Goal: Entertainment & Leisure: Consume media (video, audio)

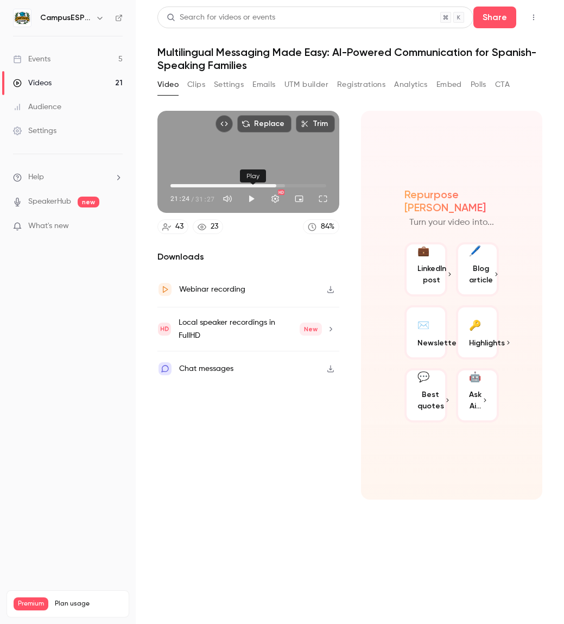
click at [249, 199] on button "Play" at bounding box center [252, 199] width 22 height 22
click at [297, 202] on button "Turn on miniplayer" at bounding box center [299, 199] width 22 height 22
click at [309, 186] on span "27:59" at bounding box center [308, 185] width 3 height 3
click at [250, 199] on button "Play" at bounding box center [252, 199] width 22 height 22
click at [323, 200] on button "Full screen" at bounding box center [323, 199] width 22 height 22
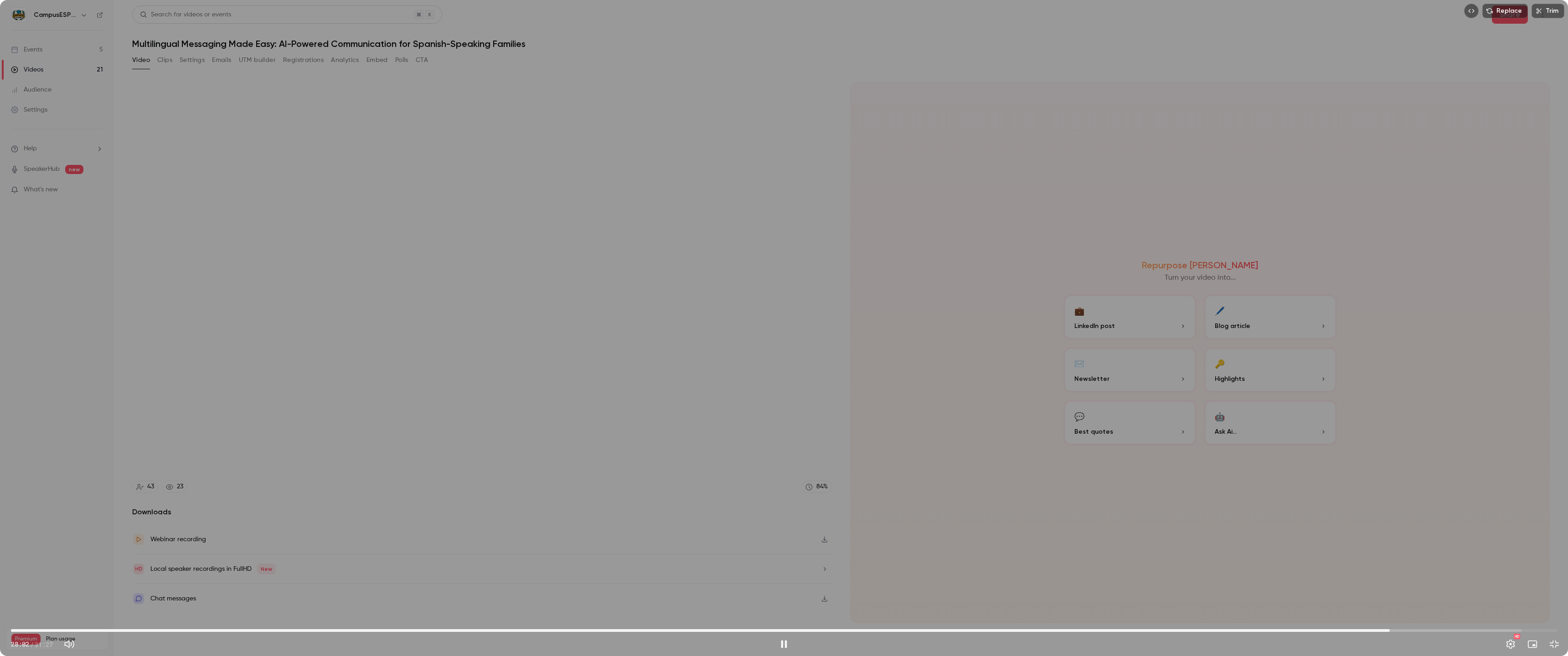
click at [473, 523] on span "28:02" at bounding box center [1389, 630] width 3 height 3
click at [473, 523] on span "28:05" at bounding box center [1391, 630] width 3 height 3
click at [473, 523] on span "28:09" at bounding box center [1394, 630] width 3 height 3
click at [473, 523] on span "28:10" at bounding box center [1395, 630] width 3 height 3
click at [473, 523] on span "28:16" at bounding box center [1400, 630] width 3 height 3
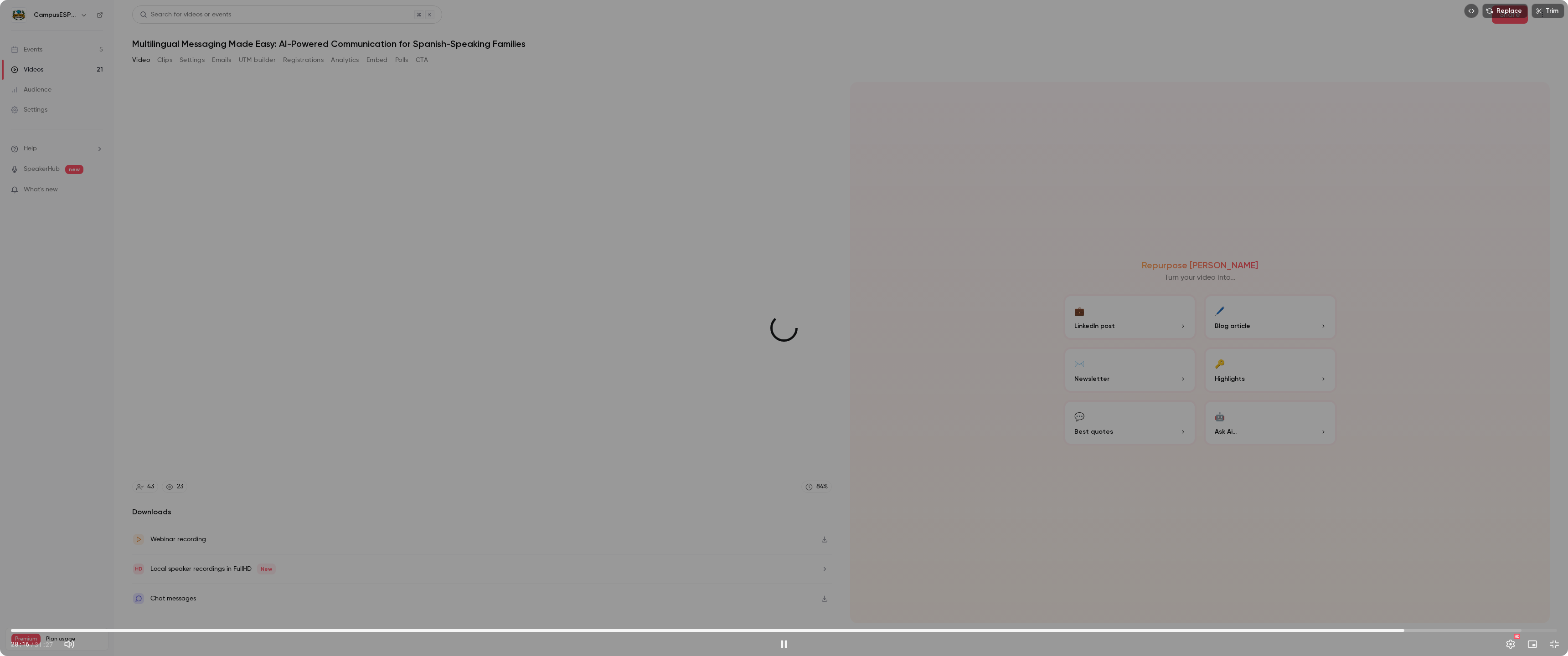
click at [473, 523] on span "28:20" at bounding box center [1404, 630] width 3 height 3
click at [473, 523] on span "28:21" at bounding box center [1404, 630] width 3 height 3
click at [473, 523] on span "28:26" at bounding box center [1408, 630] width 3 height 3
click at [473, 523] on span "28:31" at bounding box center [1412, 630] width 3 height 3
click at [473, 523] on span "28:39" at bounding box center [1419, 630] width 3 height 3
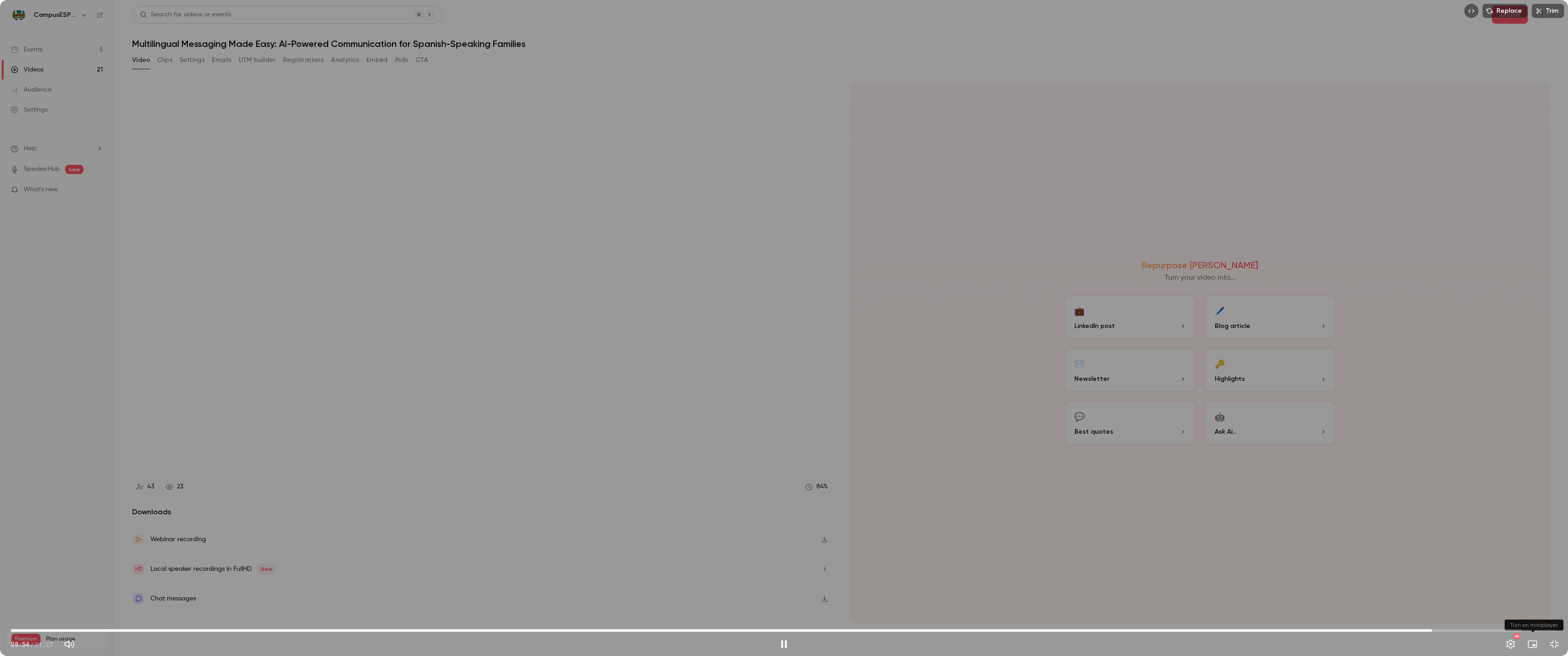
click at [473, 523] on button "Turn on miniplayer" at bounding box center [1532, 644] width 18 height 18
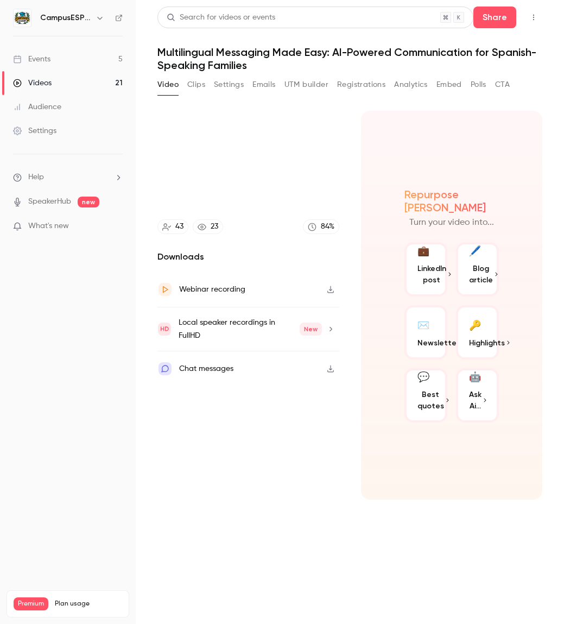
type input "******"
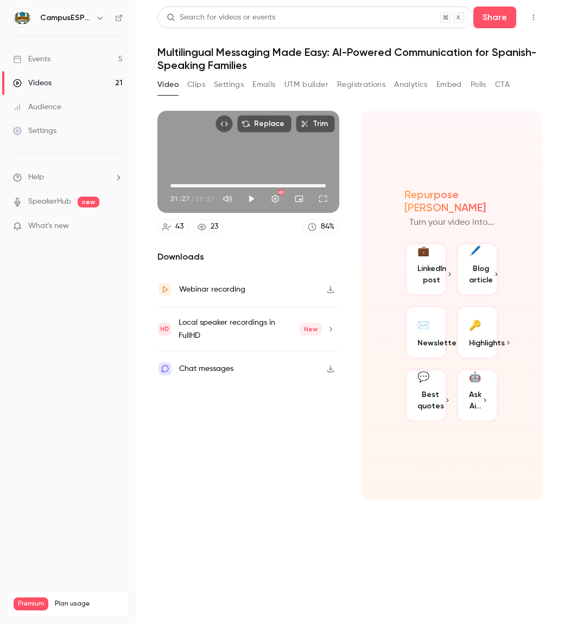
click at [357, 83] on button "Registrations" at bounding box center [361, 84] width 48 height 17
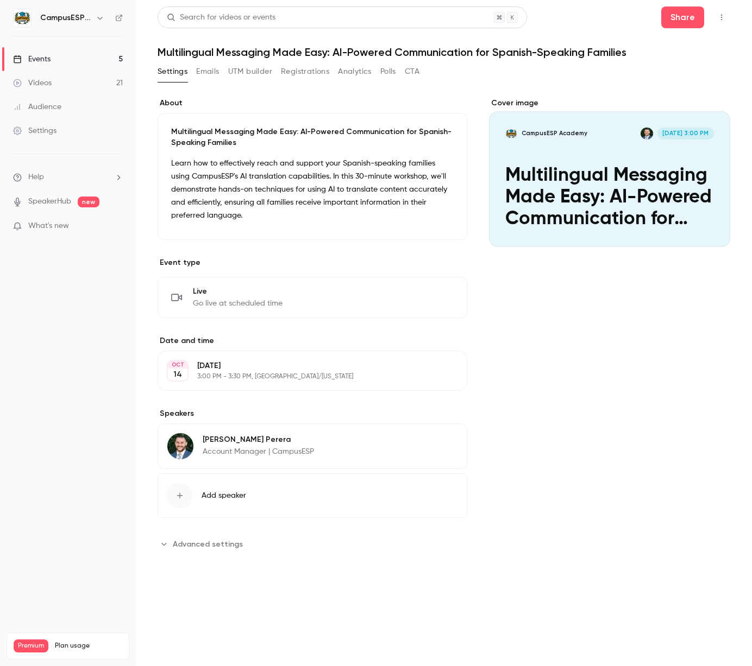
click at [462, 80] on div "Settings Emails UTM builder Registrations Analytics Polls CTA" at bounding box center [444, 74] width 573 height 22
